Goal: Transaction & Acquisition: Obtain resource

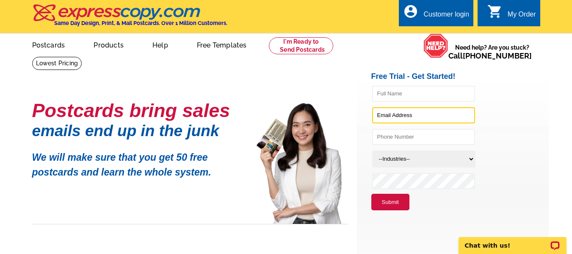
type input "[EMAIL_ADDRESS][DOMAIN_NAME]"
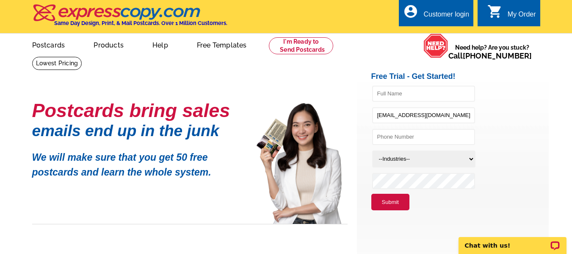
click at [448, 15] on div "Customer login" at bounding box center [447, 17] width 46 height 12
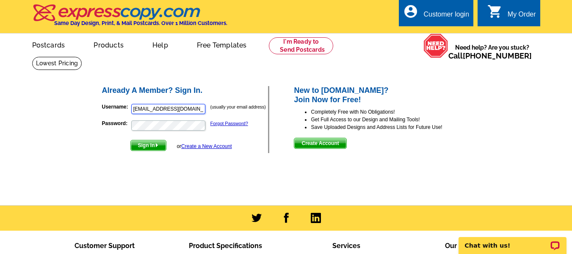
click at [195, 109] on input "[EMAIL_ADDRESS][DOMAIN_NAME]" at bounding box center [168, 109] width 74 height 10
type input "[EMAIL_ADDRESS][DOMAIN_NAME]"
click at [150, 149] on span "Sign In" at bounding box center [148, 145] width 35 height 10
